Goal: Transaction & Acquisition: Purchase product/service

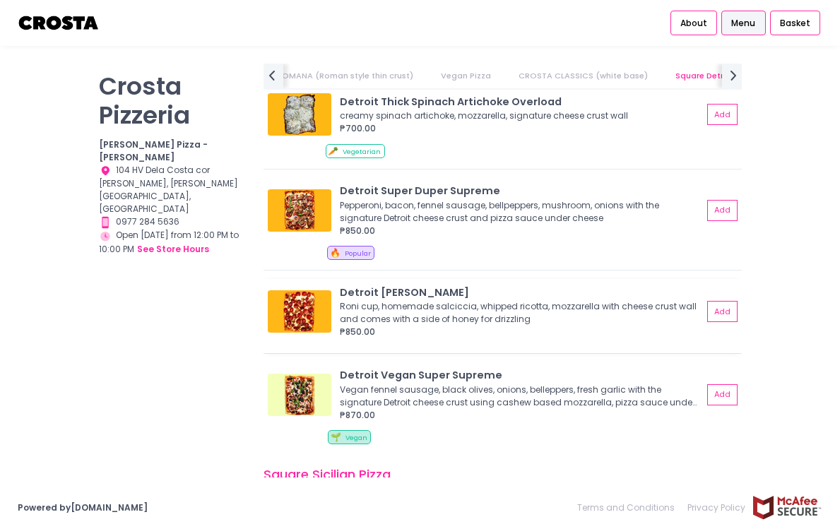
scroll to position [1598, 0]
click at [304, 211] on img at bounding box center [300, 210] width 64 height 42
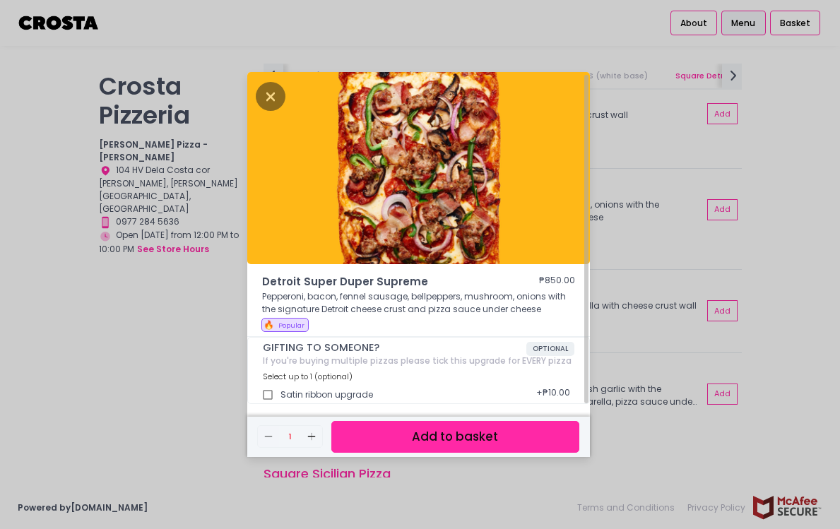
scroll to position [4, 0]
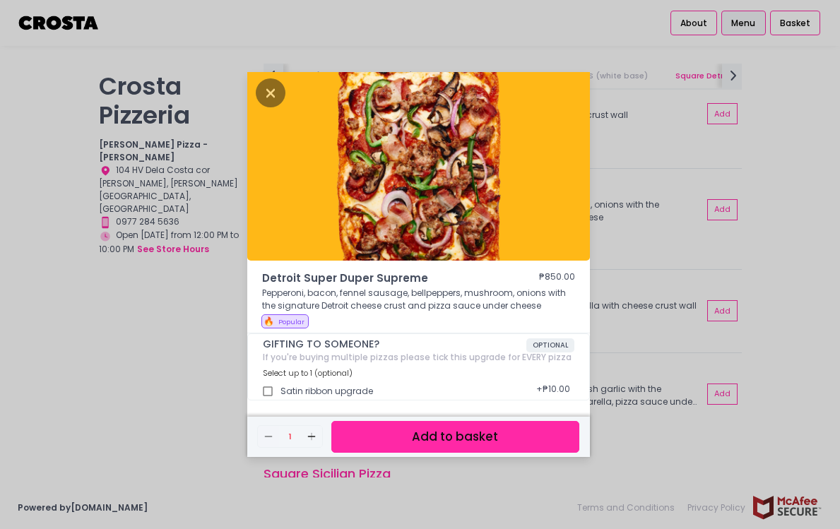
click at [416, 436] on button "Add to basket" at bounding box center [456, 437] width 248 height 32
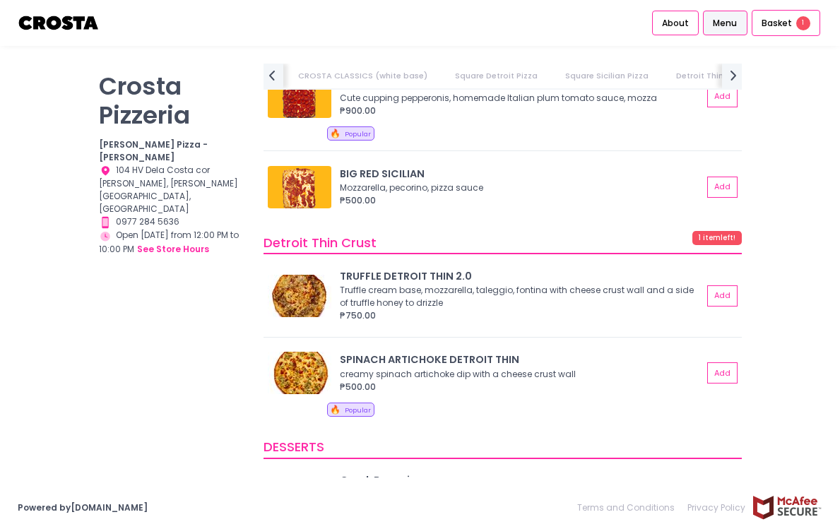
scroll to position [0, 0]
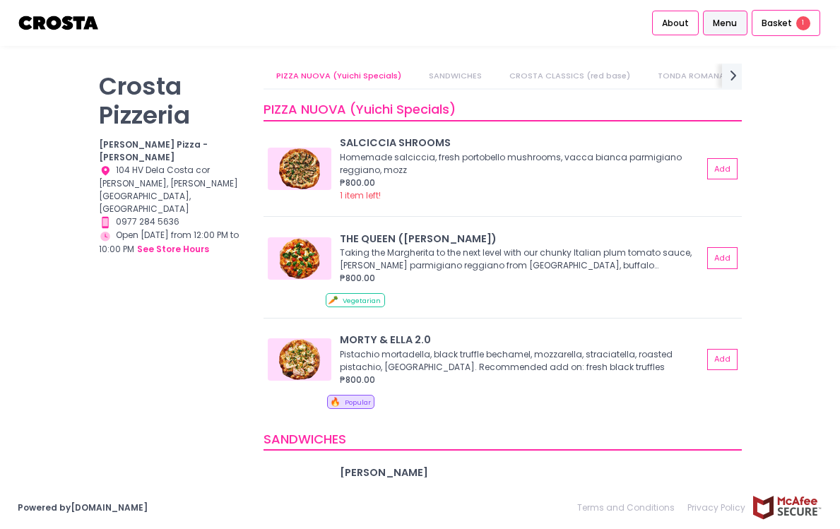
click at [516, 74] on link "CROSTA CLASSICS (red base)" at bounding box center [570, 76] width 146 height 25
click at [475, 73] on link "Square Detroit Pizza" at bounding box center [516, 76] width 108 height 25
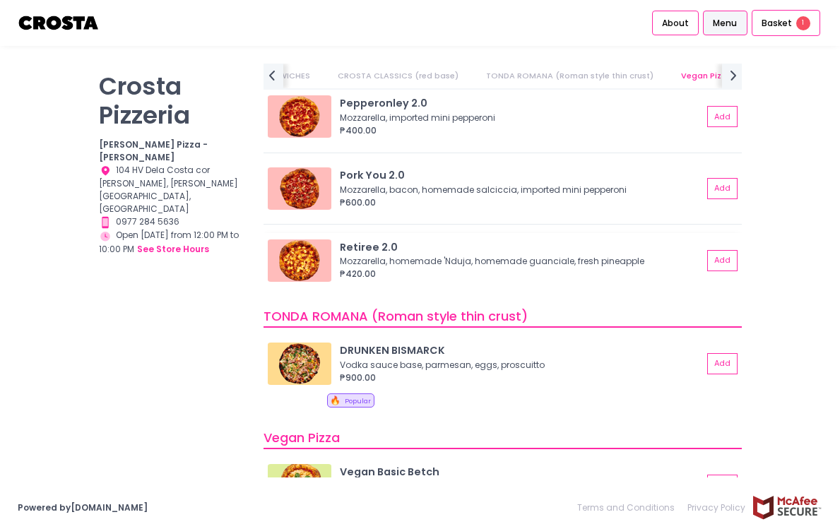
click at [302, 262] on img at bounding box center [300, 261] width 64 height 42
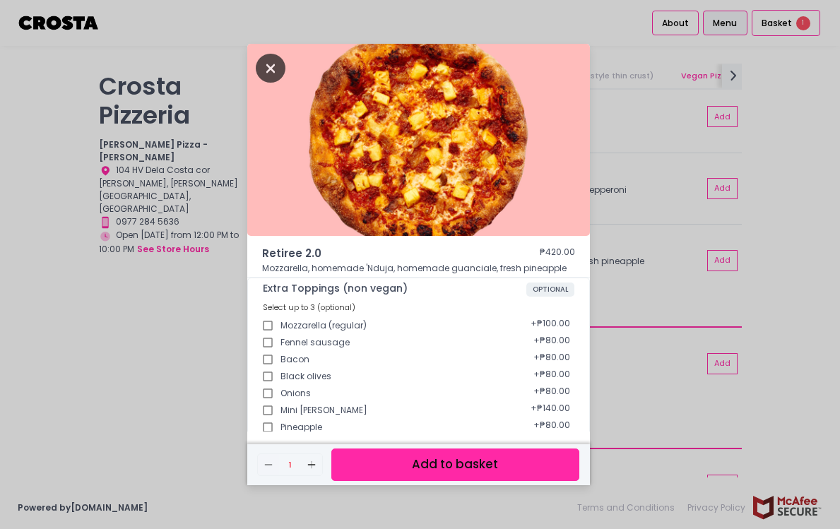
click at [268, 64] on icon "Close" at bounding box center [271, 68] width 30 height 29
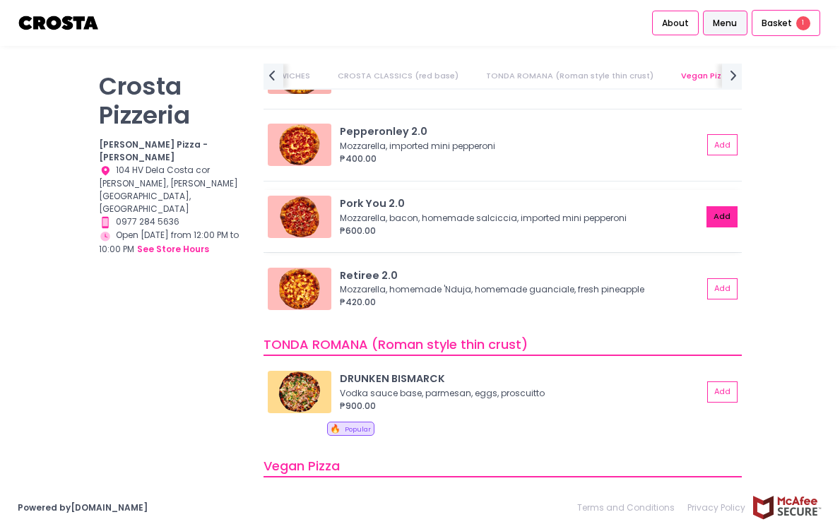
click at [720, 213] on button "Add" at bounding box center [722, 216] width 31 height 21
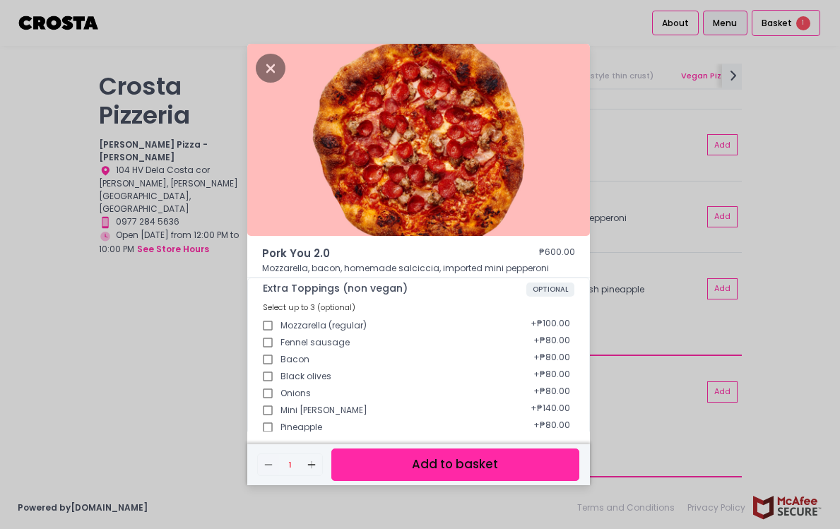
click at [461, 464] on button "Add to basket" at bounding box center [456, 465] width 248 height 32
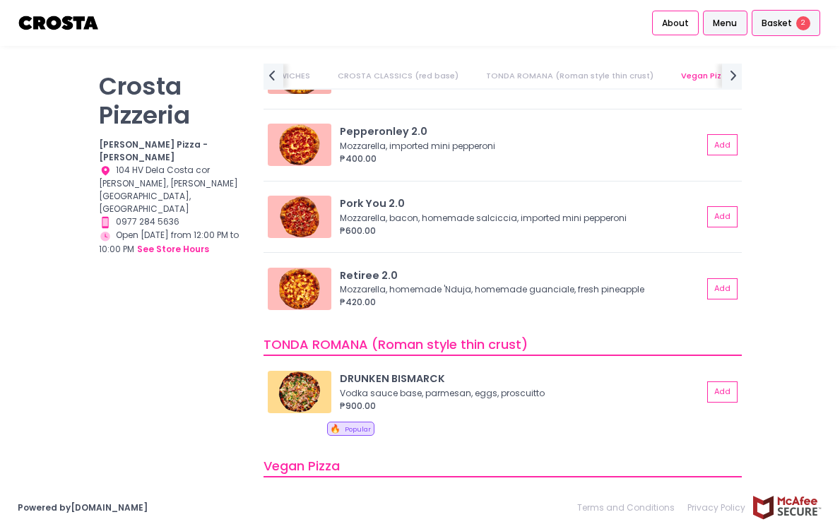
click at [784, 28] on span "Basket" at bounding box center [777, 23] width 30 height 14
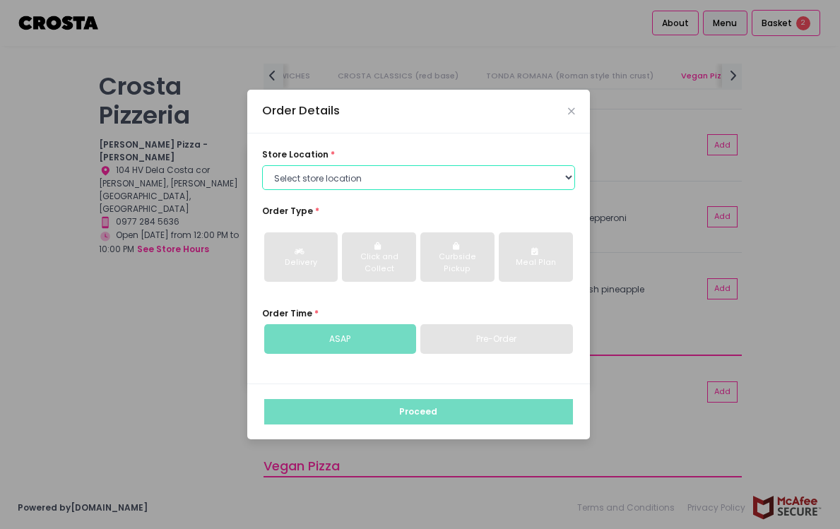
click at [327, 174] on select "Select store location [PERSON_NAME] Pizza - [PERSON_NAME] Pizza - [GEOGRAPHIC_D…" at bounding box center [418, 177] width 313 height 25
select select "65090bae48156caed44a5eb4"
click at [262, 165] on select "Select store location [PERSON_NAME] Pizza - [PERSON_NAME] Pizza - [GEOGRAPHIC_D…" at bounding box center [418, 177] width 313 height 25
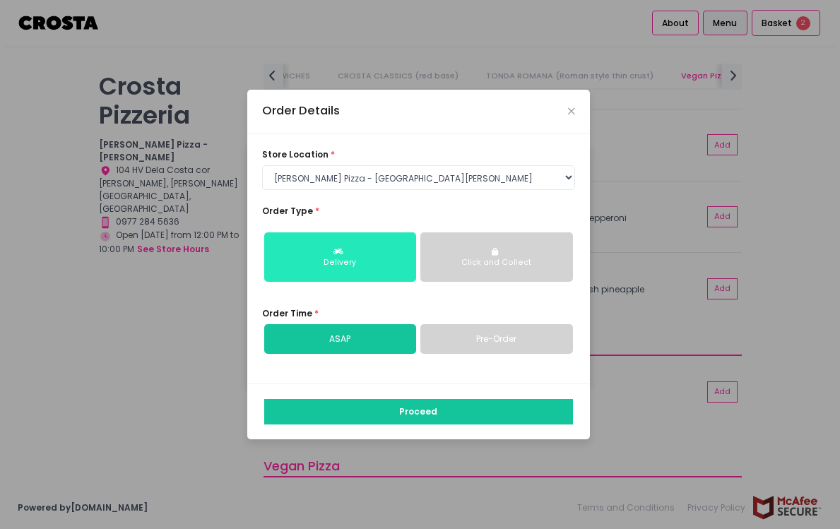
click at [327, 255] on button "Delivery" at bounding box center [340, 257] width 153 height 49
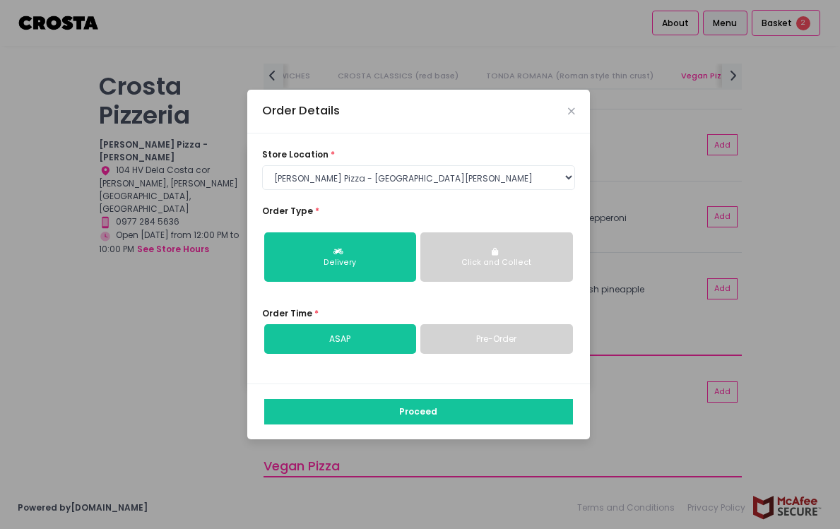
click at [349, 336] on link "ASAP" at bounding box center [340, 339] width 153 height 30
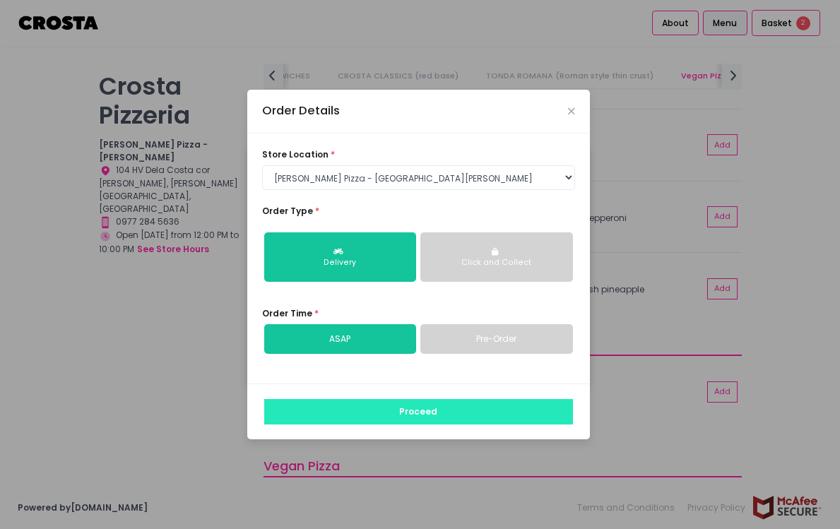
click at [380, 410] on button "Proceed" at bounding box center [418, 411] width 309 height 25
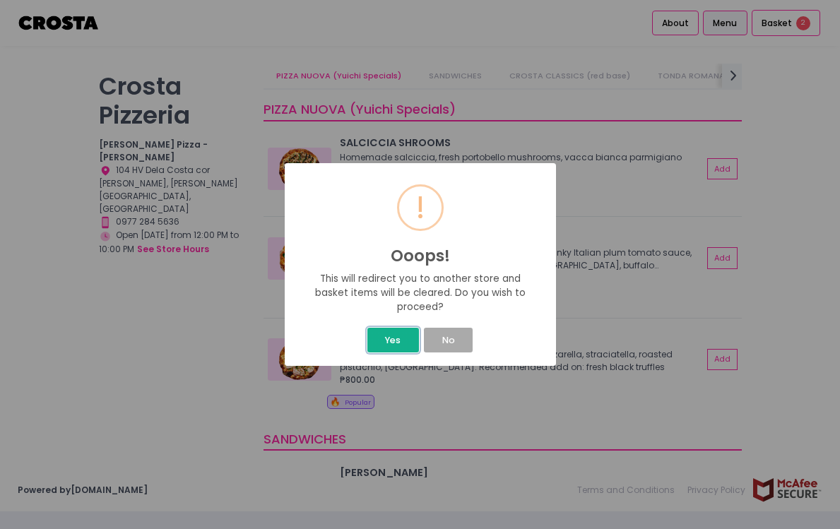
click at [389, 334] on button "Yes" at bounding box center [394, 340] width 52 height 25
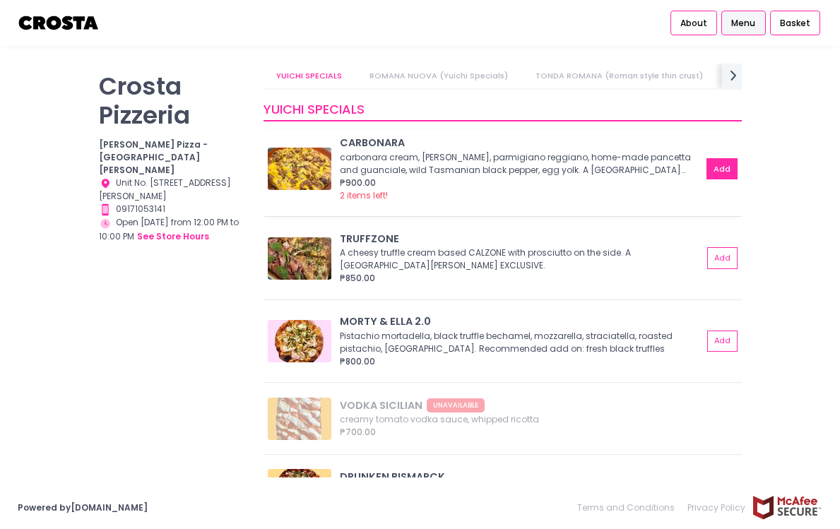
click at [717, 167] on button "Add" at bounding box center [722, 168] width 31 height 21
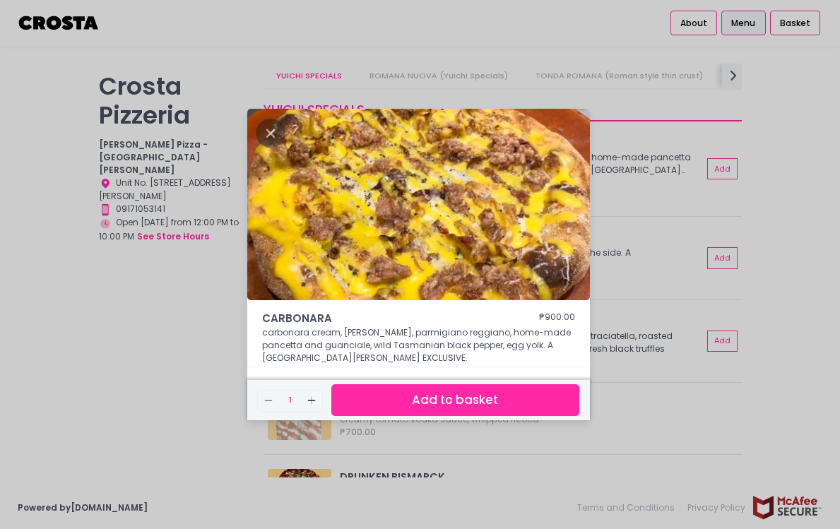
click at [433, 401] on button "Add to basket" at bounding box center [456, 401] width 248 height 32
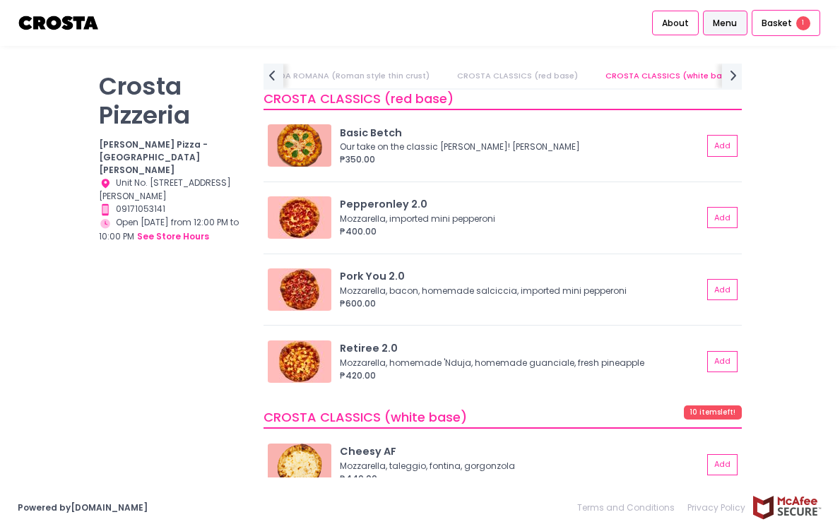
scroll to position [925, 0]
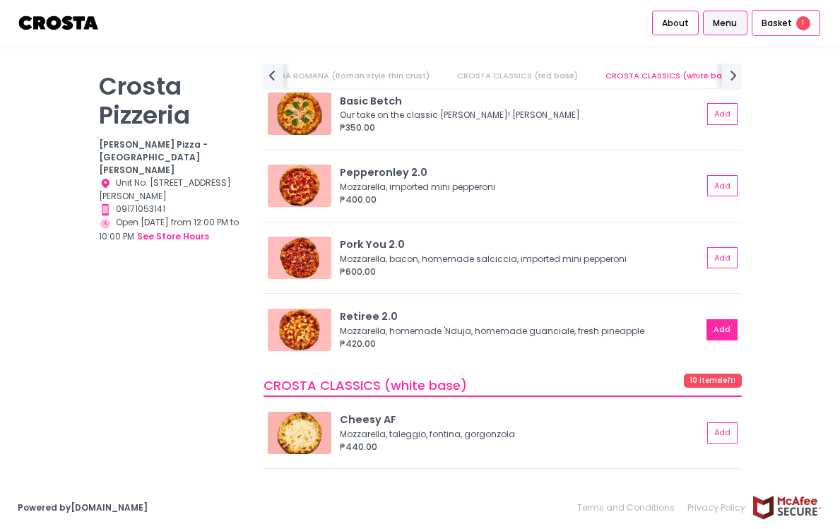
click at [725, 329] on button "Add" at bounding box center [722, 330] width 31 height 21
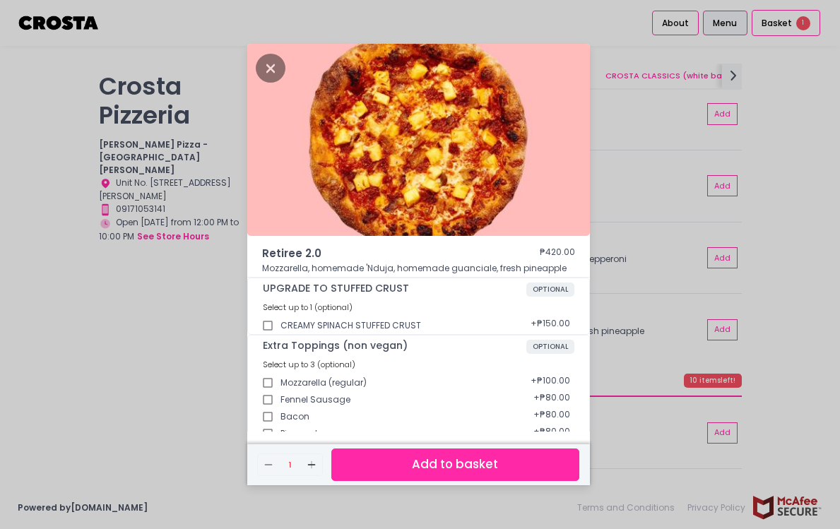
click at [470, 467] on button "Add to basket" at bounding box center [456, 465] width 248 height 32
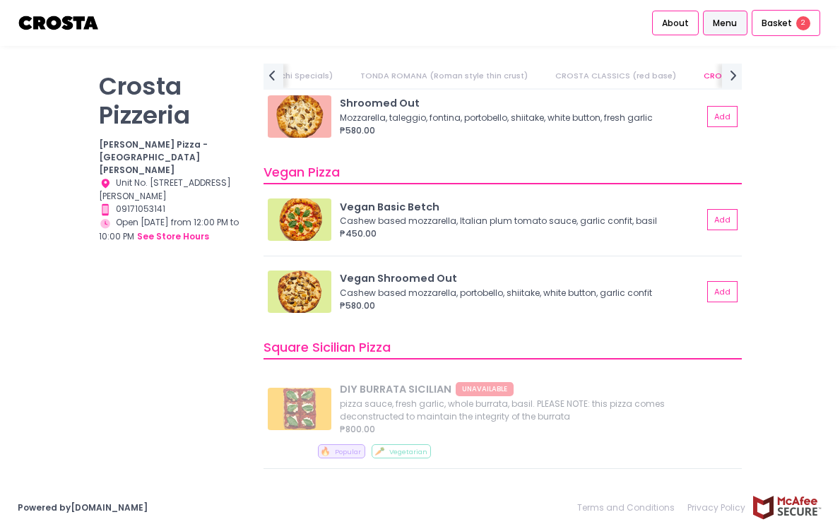
scroll to position [0, 0]
